Goal: Task Accomplishment & Management: Manage account settings

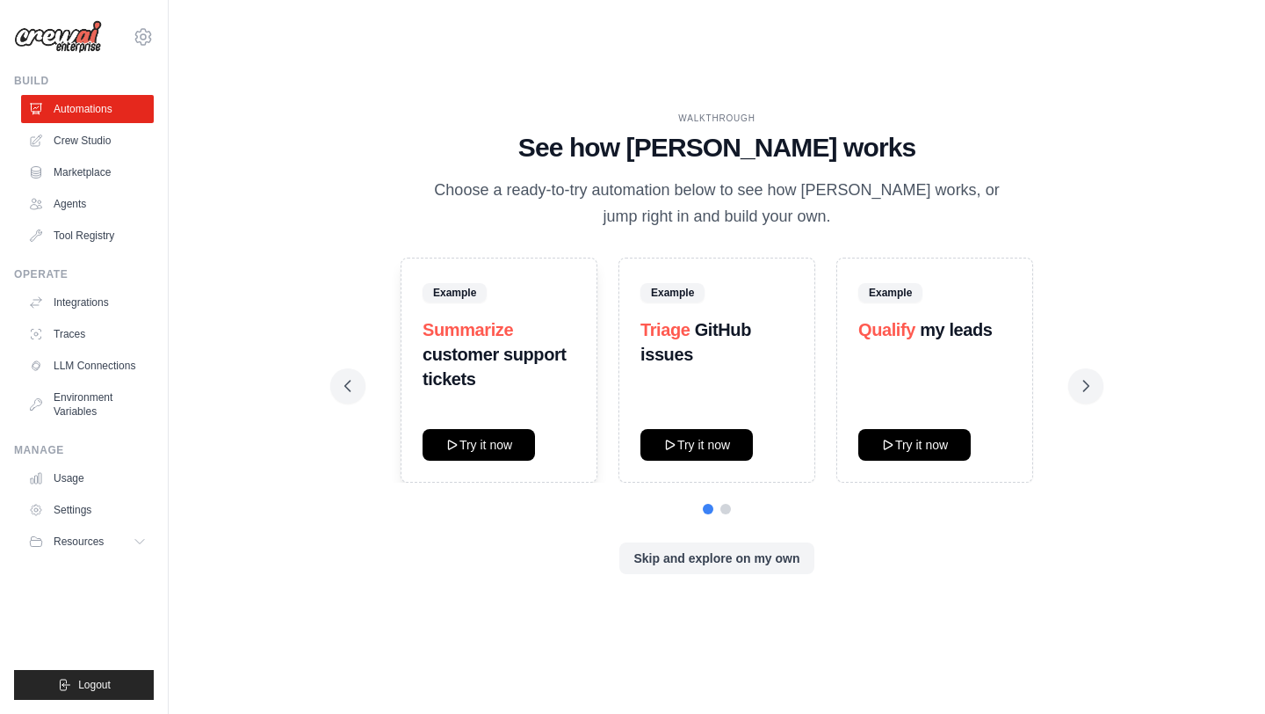
click at [1064, 366] on div "Example Summarize customer support tickets Try it now Example Triage GitHub iss…" at bounding box center [716, 369] width 745 height 225
click at [1075, 386] on button at bounding box center [1086, 385] width 35 height 35
click at [92, 295] on link "Integrations" at bounding box center [89, 302] width 133 height 28
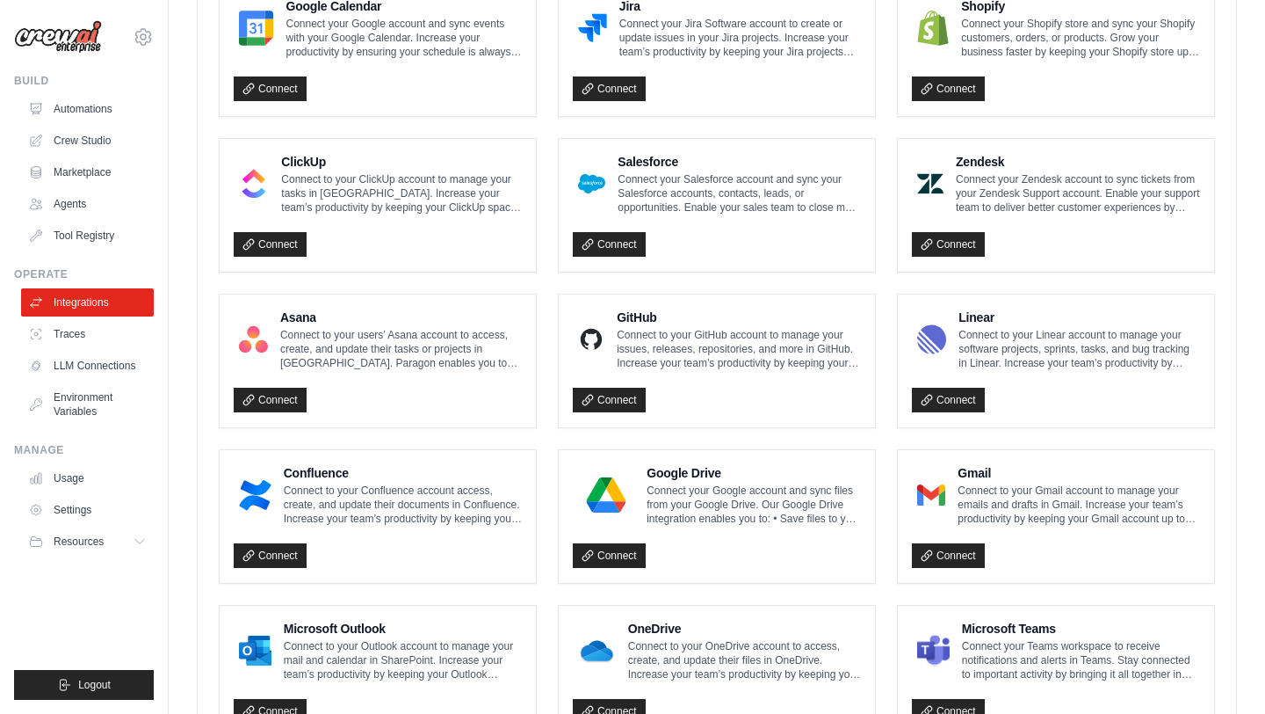
scroll to position [937, 0]
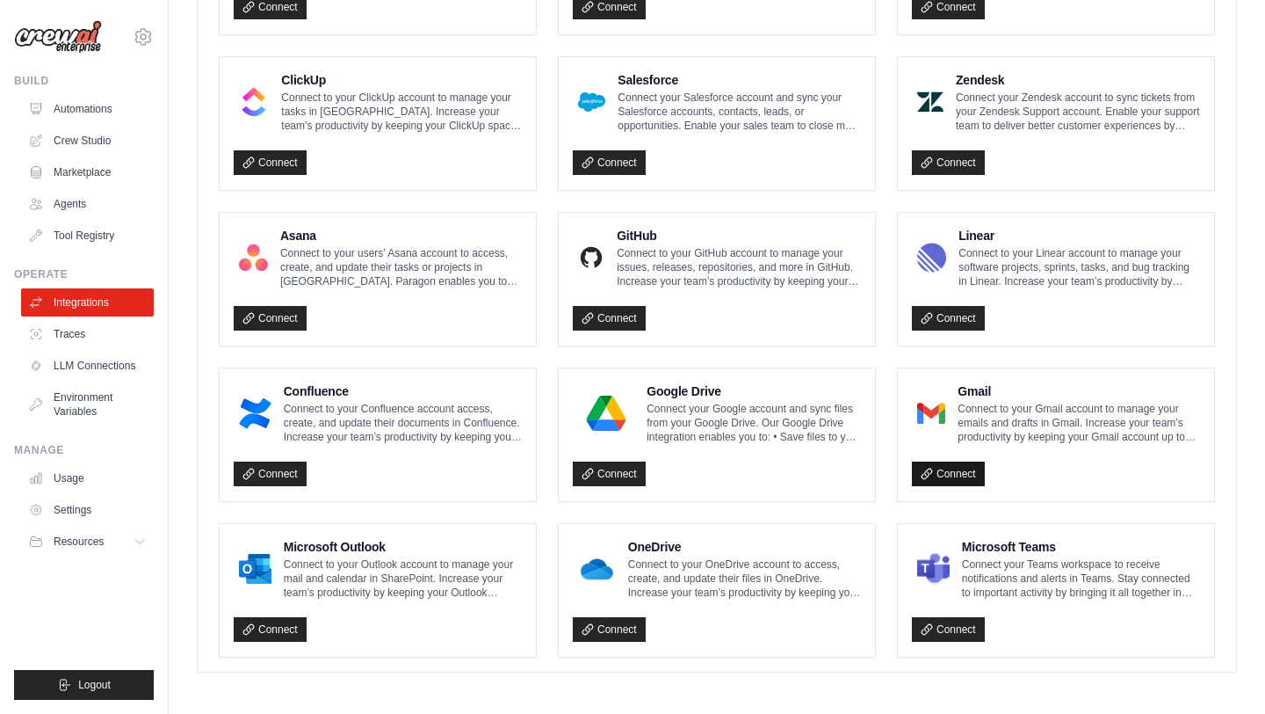
click at [937, 471] on link "Connect" at bounding box center [948, 473] width 73 height 25
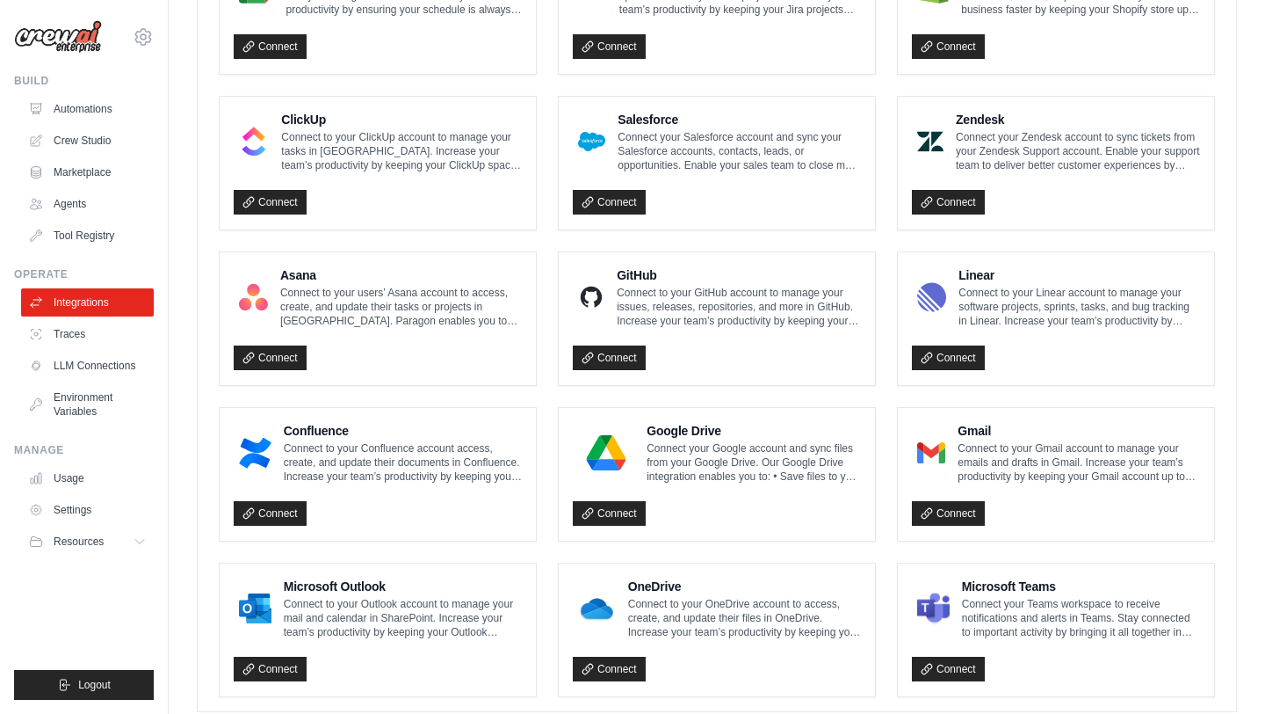
scroll to position [1014, 0]
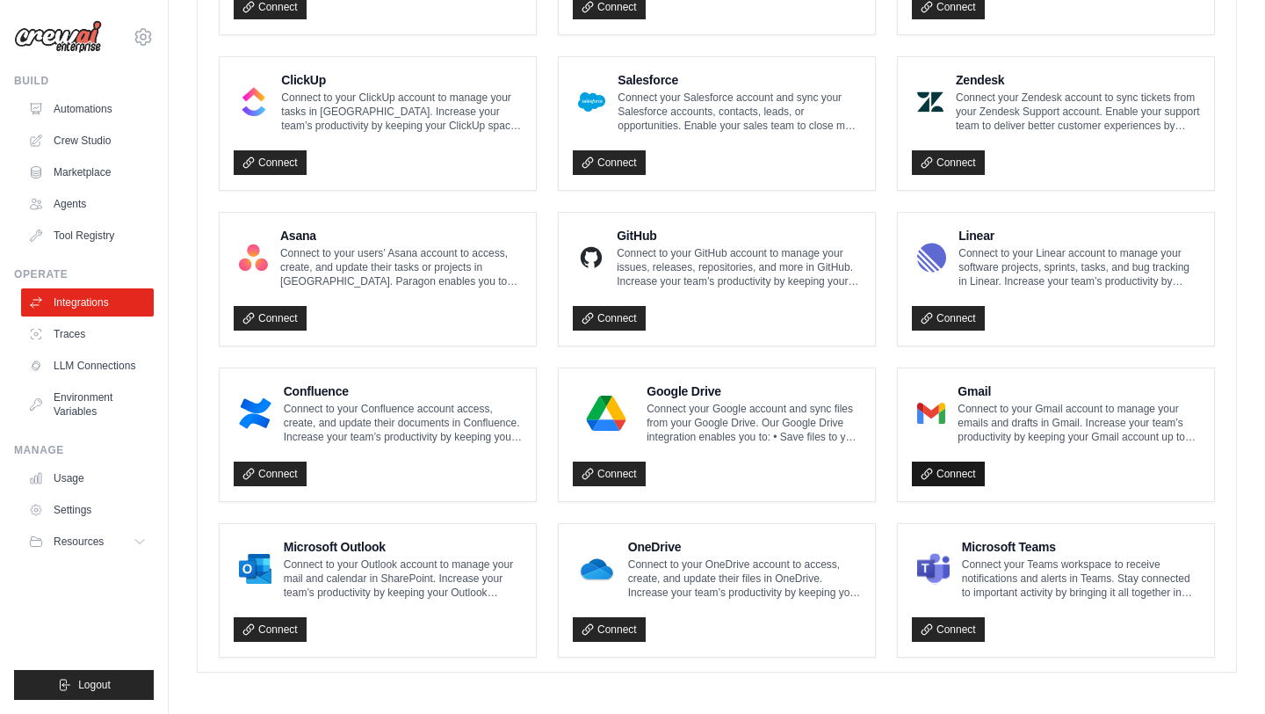
click at [949, 475] on link "Connect" at bounding box center [948, 473] width 73 height 25
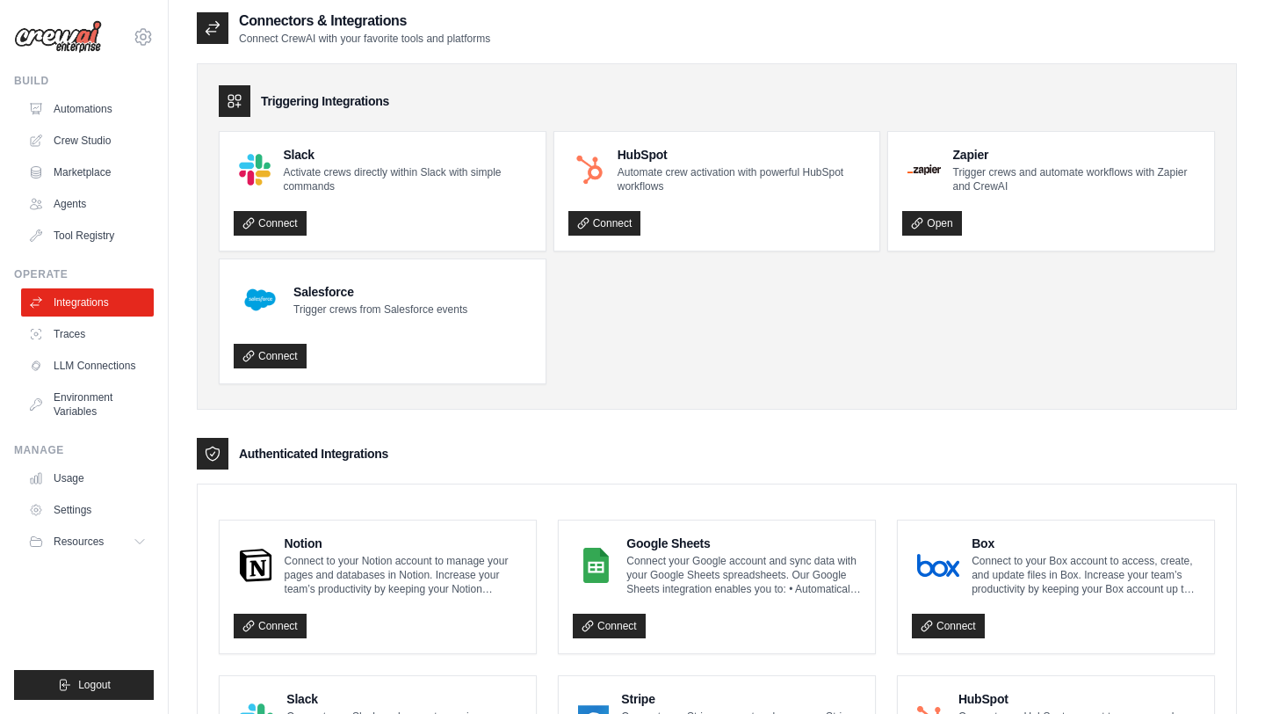
scroll to position [0, 0]
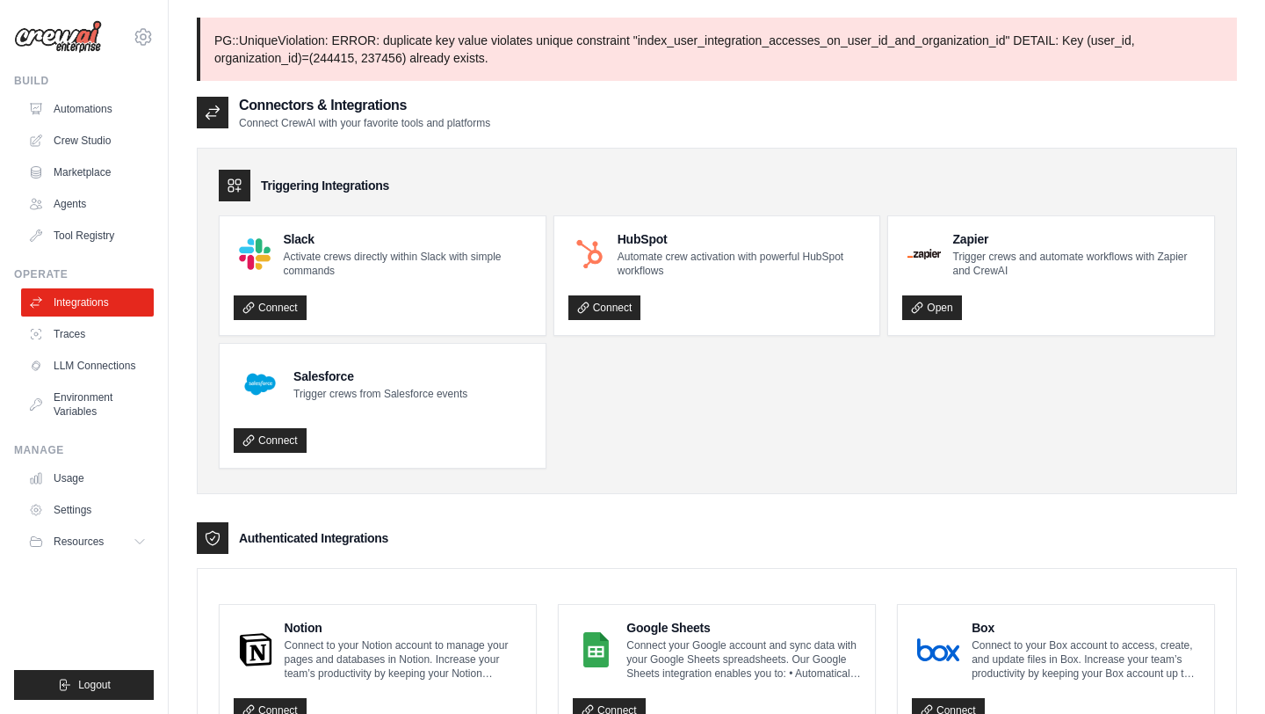
click at [81, 40] on img at bounding box center [58, 36] width 88 height 33
click at [138, 36] on icon at bounding box center [143, 36] width 21 height 21
click at [0, 120] on div "vuhaiau2609@gmail.com Settings Build Automations Crew Studio Marketplace" at bounding box center [84, 357] width 169 height 714
click at [101, 545] on span "Resources" at bounding box center [80, 541] width 50 height 14
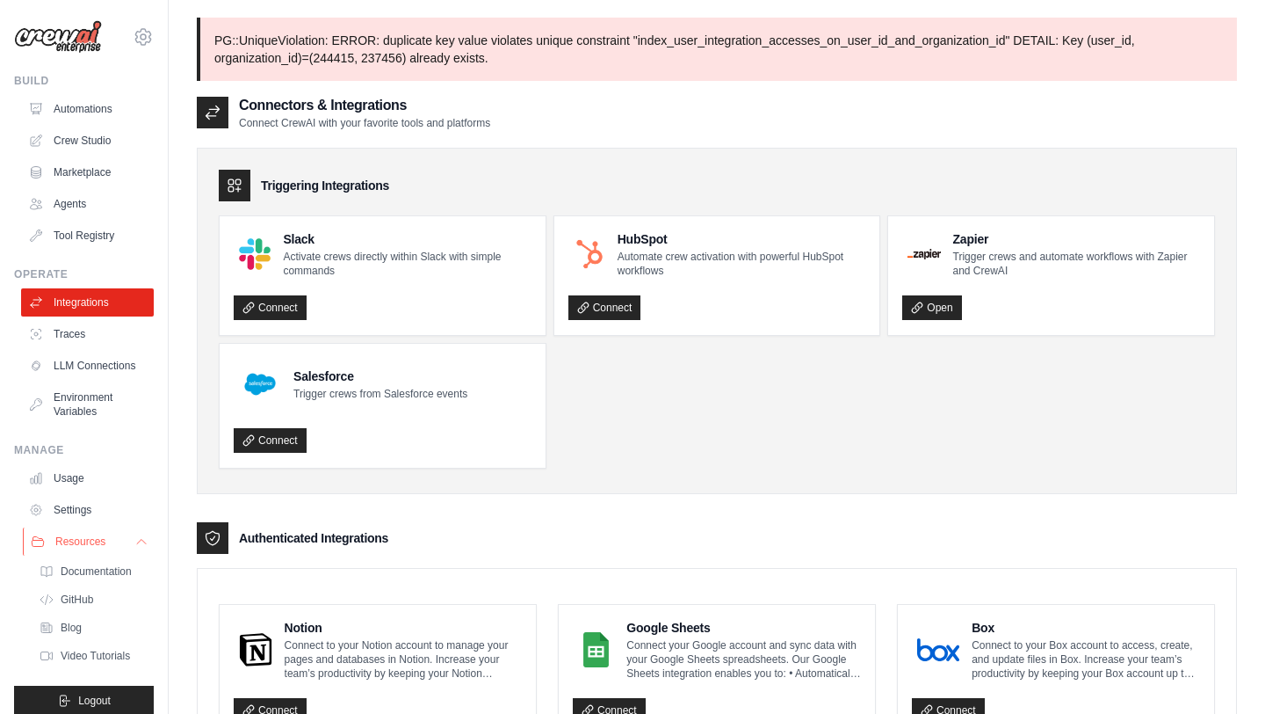
scroll to position [16, 0]
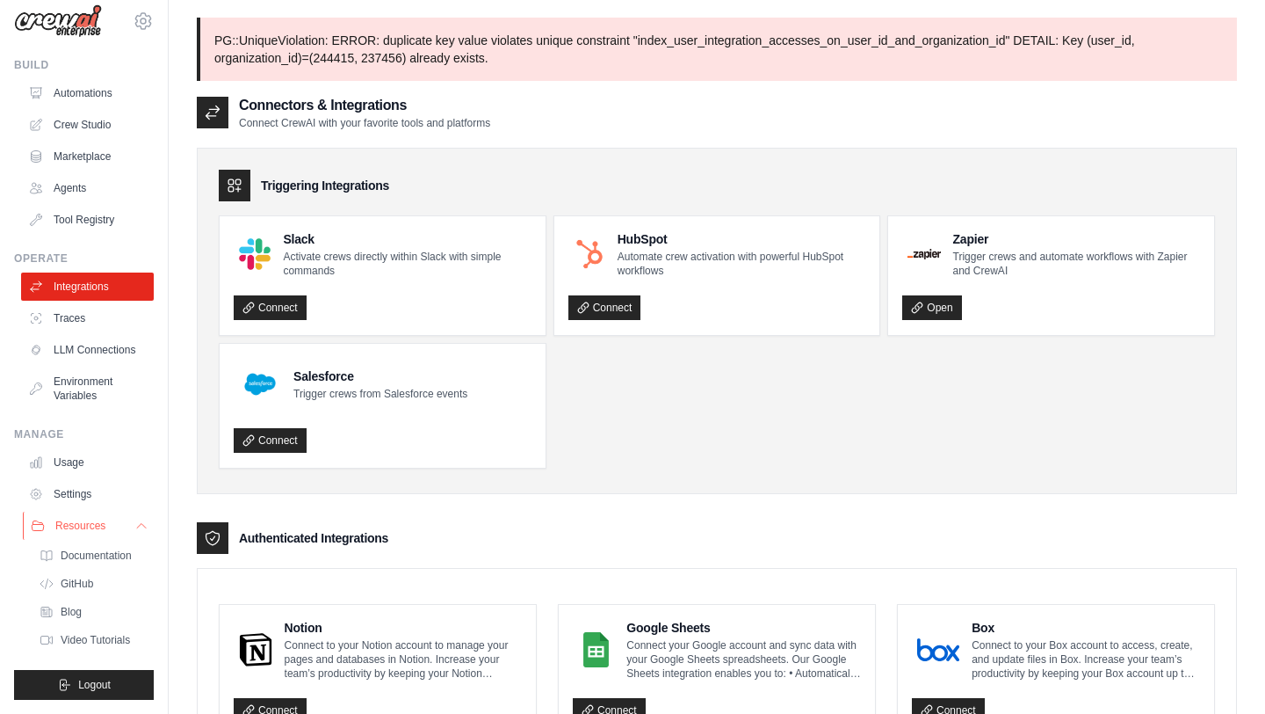
click at [109, 525] on button "Resources" at bounding box center [89, 525] width 133 height 28
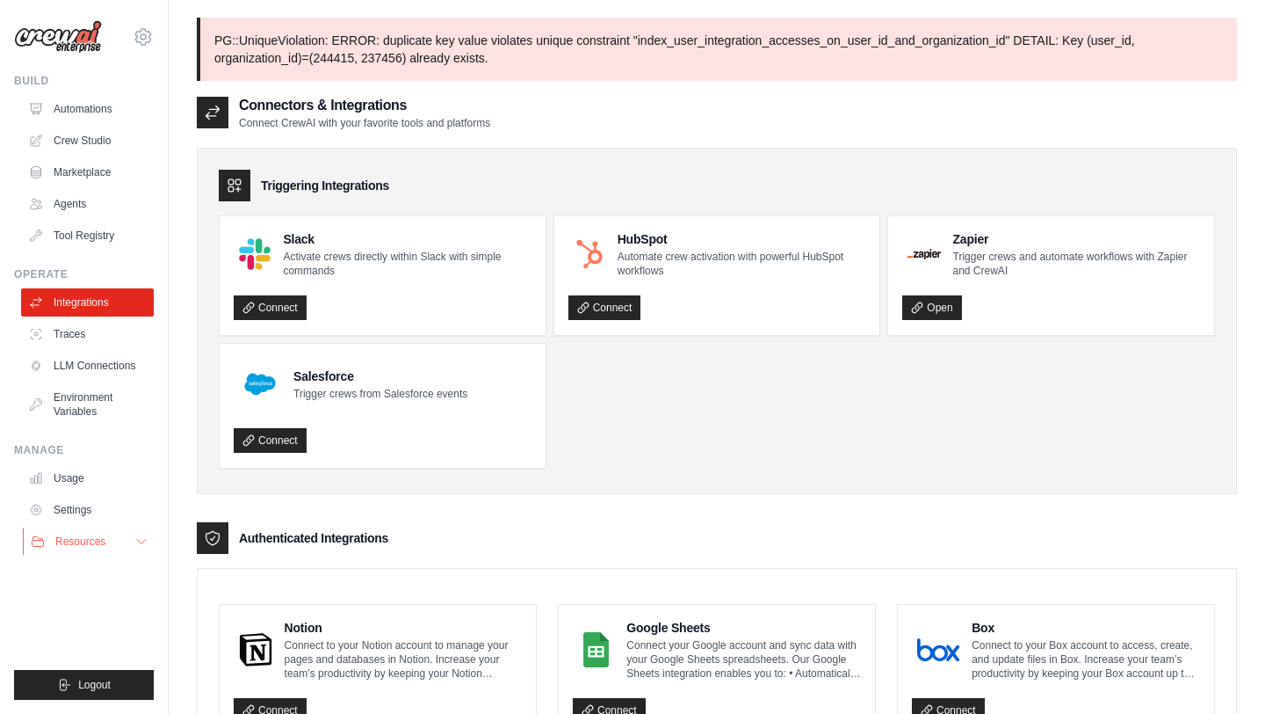
scroll to position [0, 0]
click at [106, 504] on link "Settings" at bounding box center [89, 510] width 133 height 28
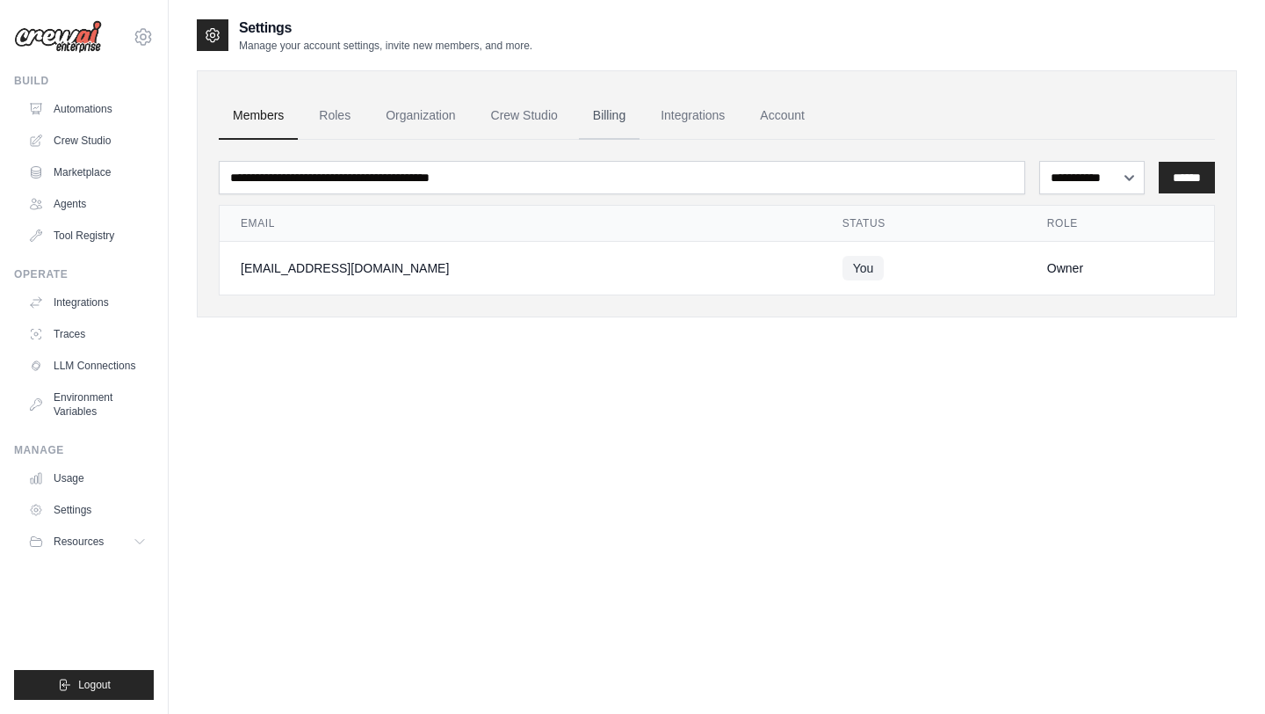
click at [603, 116] on link "Billing" at bounding box center [609, 115] width 61 height 47
click at [602, 118] on link "Billing" at bounding box center [609, 115] width 61 height 47
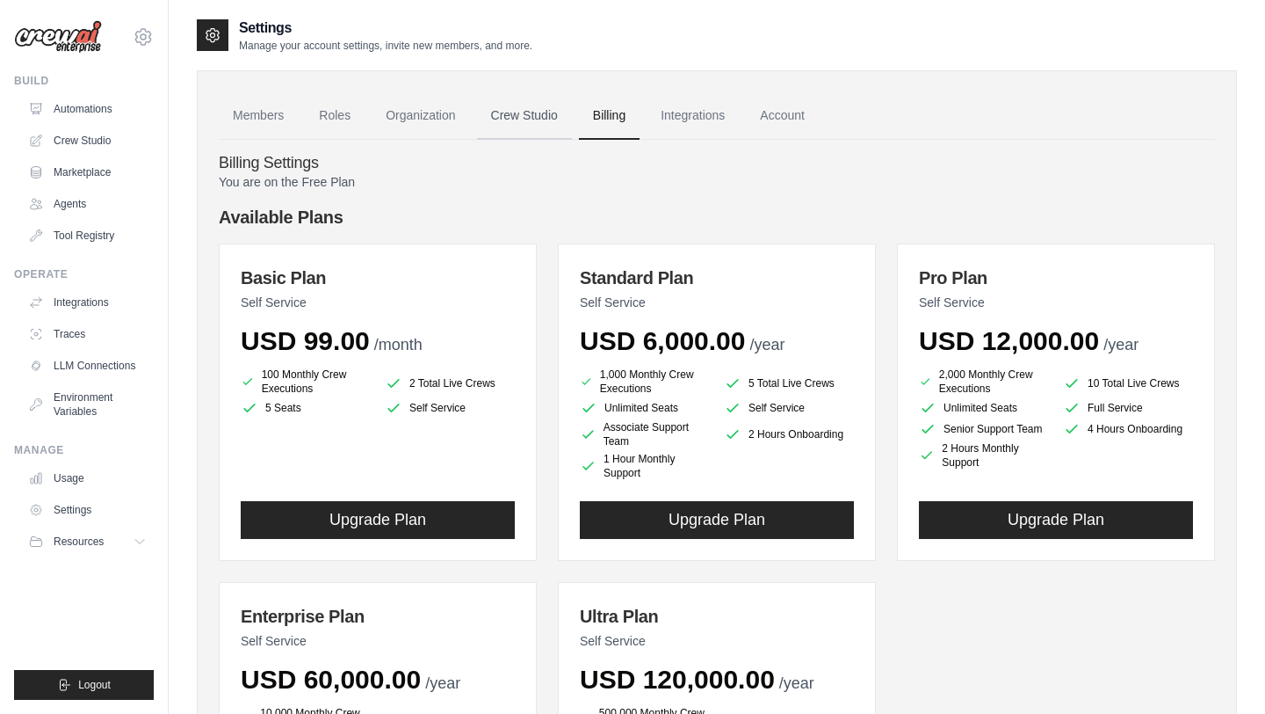
click at [540, 130] on link "Crew Studio" at bounding box center [524, 115] width 95 height 47
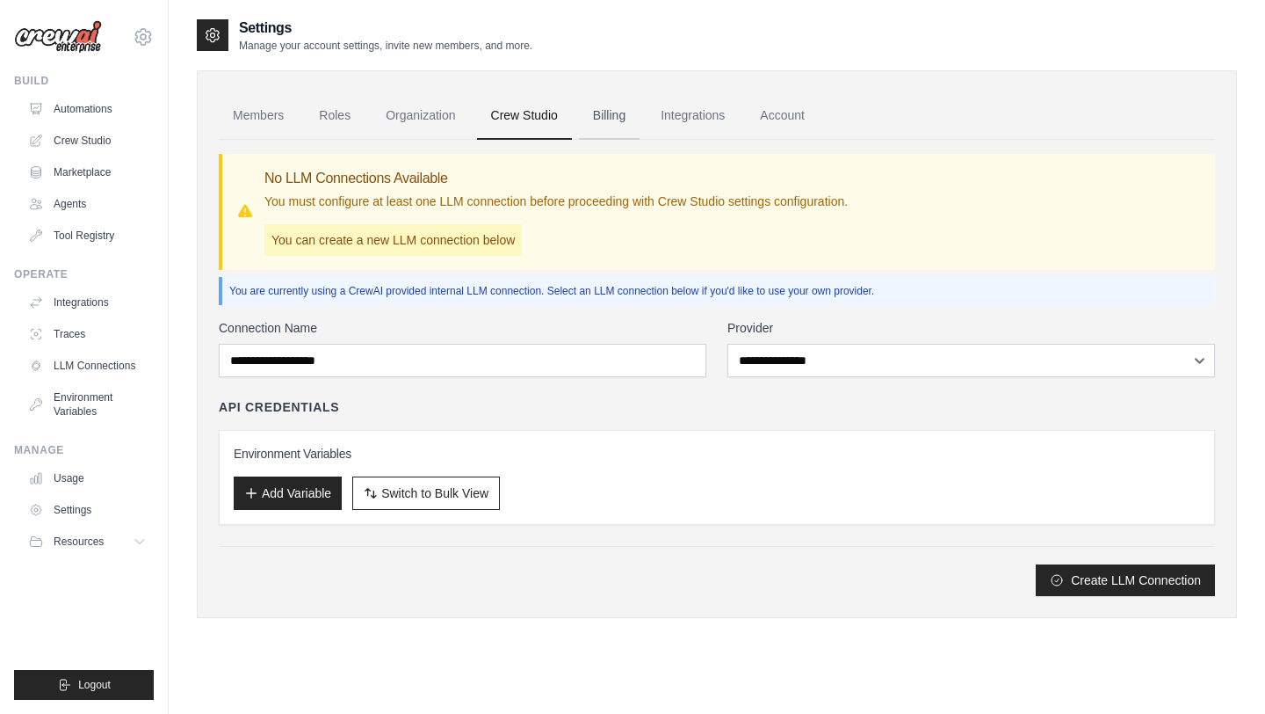
click at [612, 127] on link "Billing" at bounding box center [609, 115] width 61 height 47
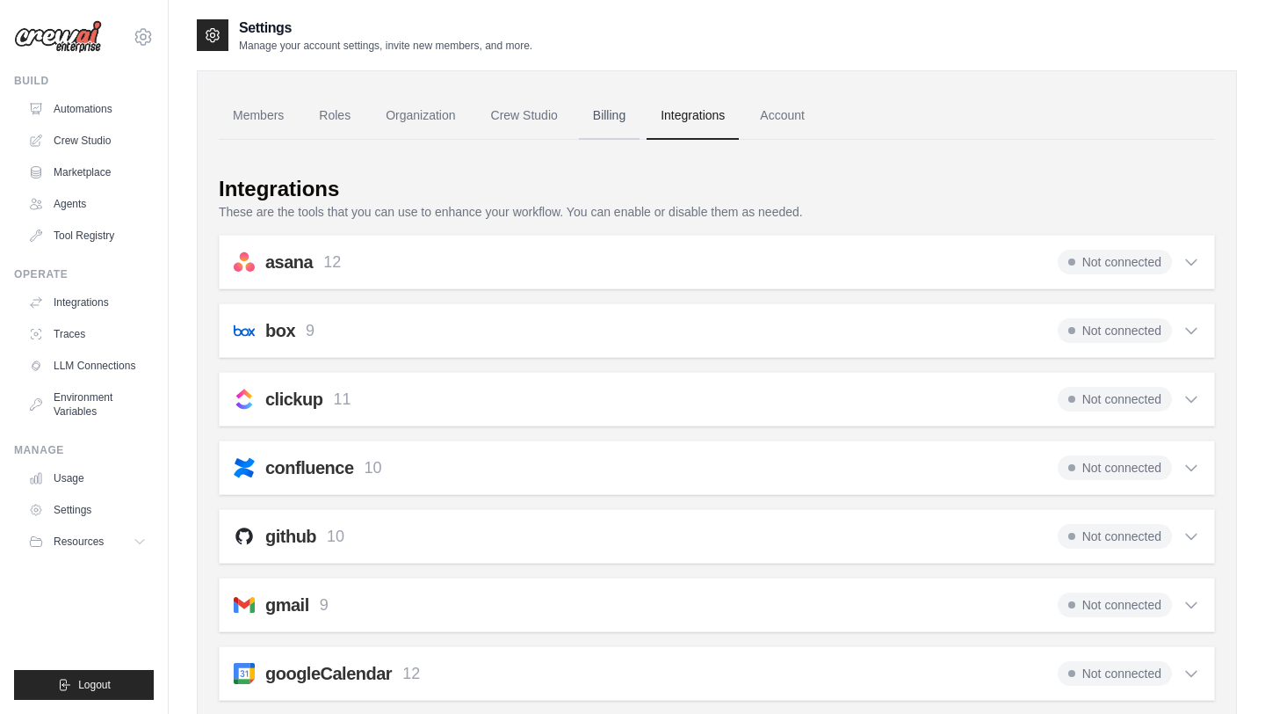
click at [598, 119] on link "Billing" at bounding box center [609, 115] width 61 height 47
click at [764, 109] on link "Account" at bounding box center [782, 115] width 73 height 47
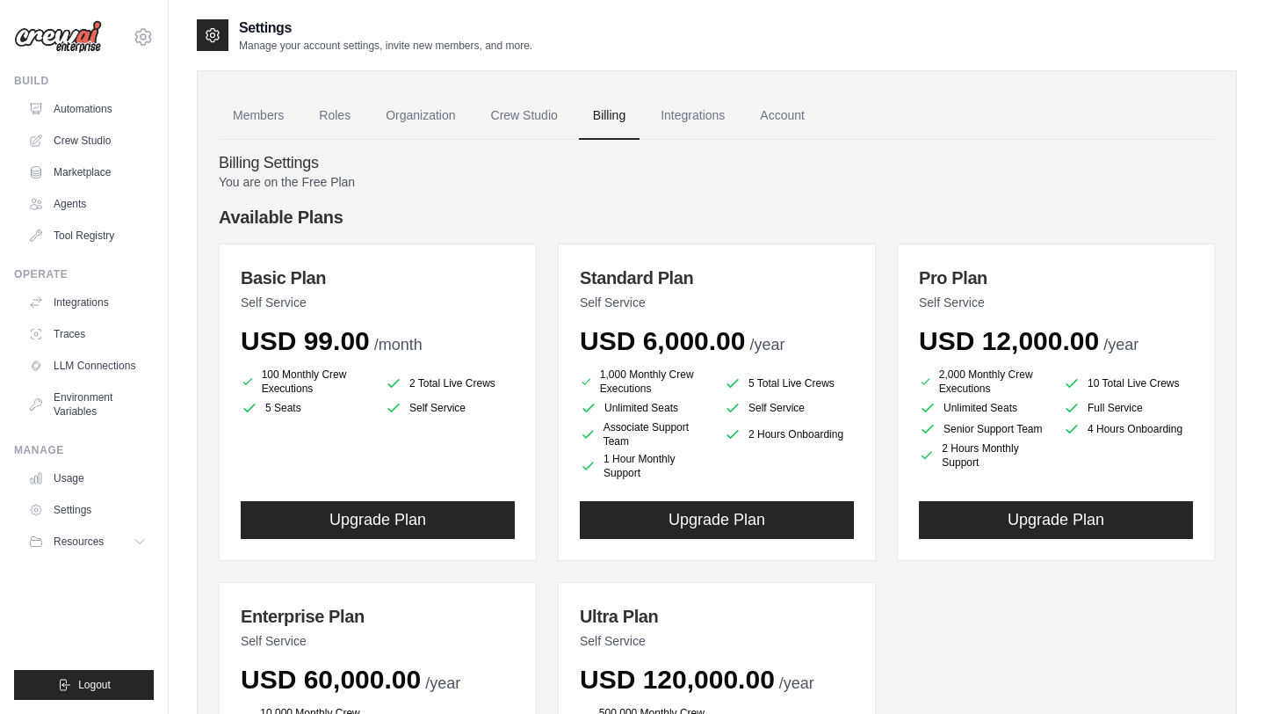
click at [764, 109] on link "Account" at bounding box center [782, 115] width 73 height 47
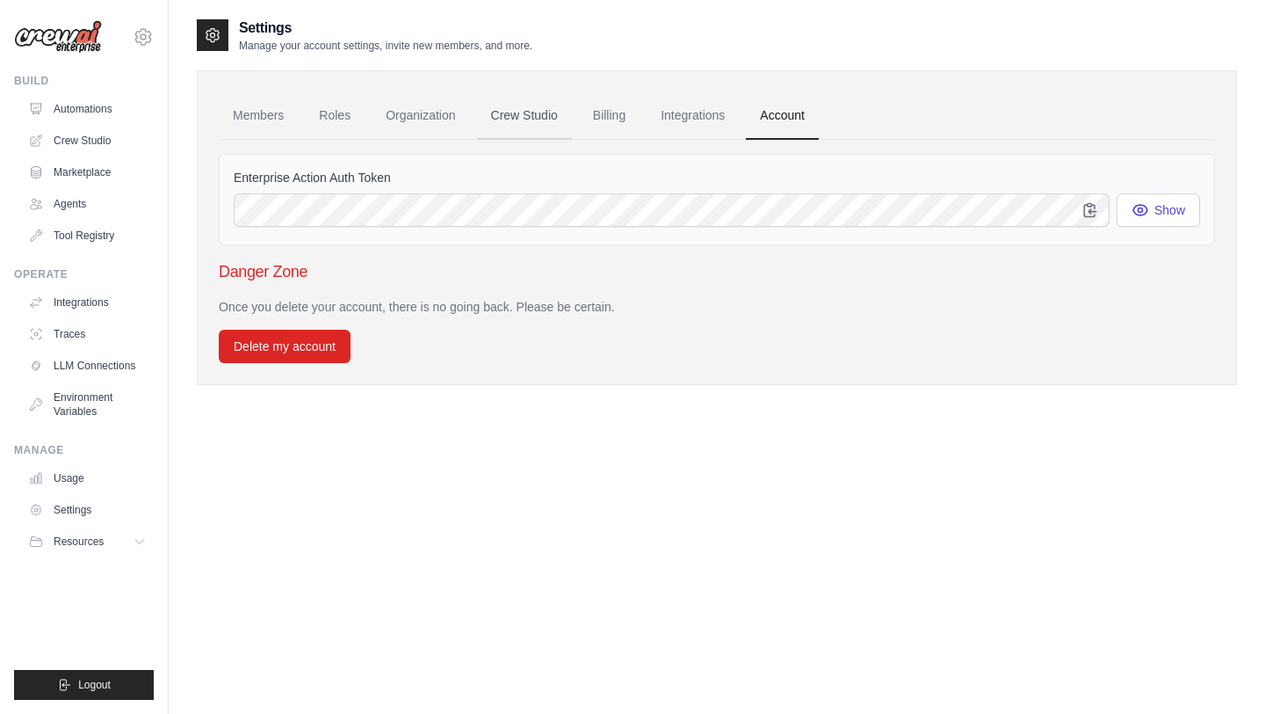
click at [533, 105] on link "Crew Studio" at bounding box center [524, 115] width 95 height 47
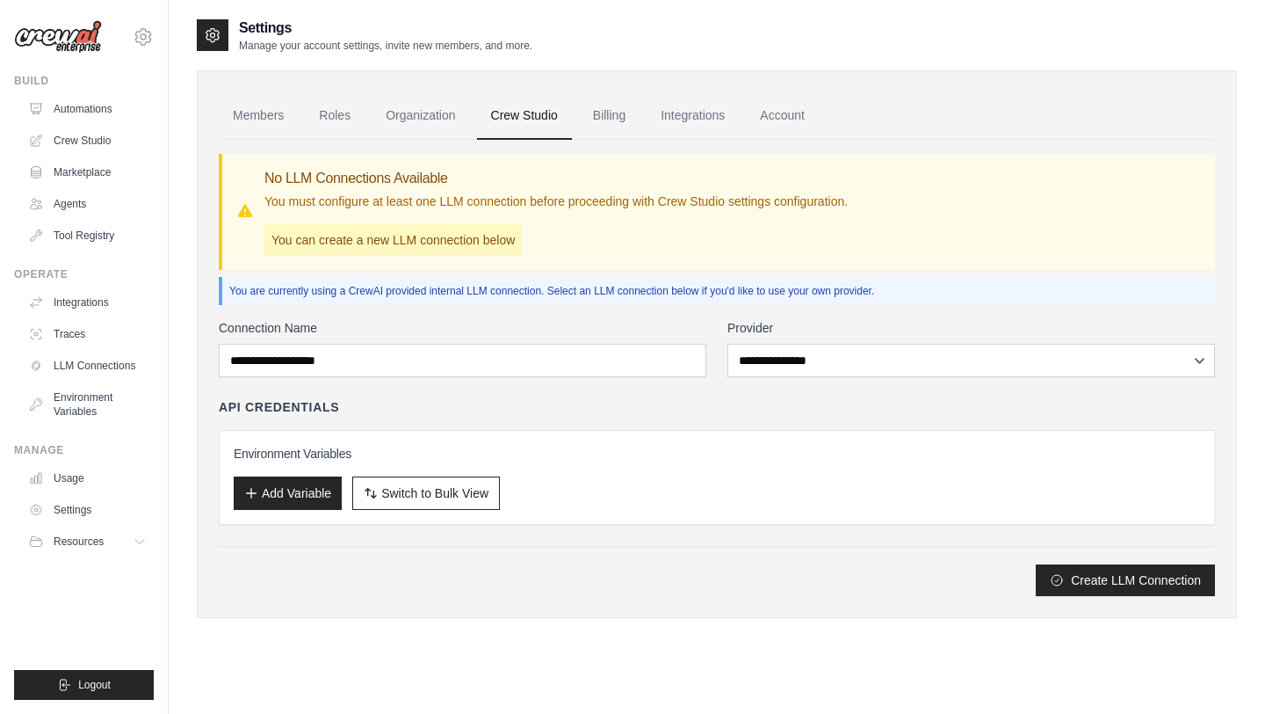
click at [401, 106] on link "Organization" at bounding box center [421, 115] width 98 height 47
